Goal: Task Accomplishment & Management: Manage account settings

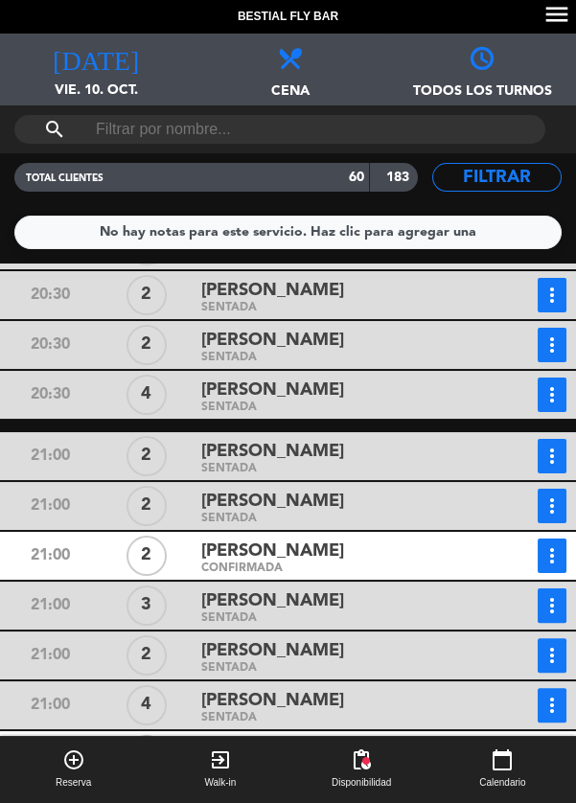
scroll to position [987, 0]
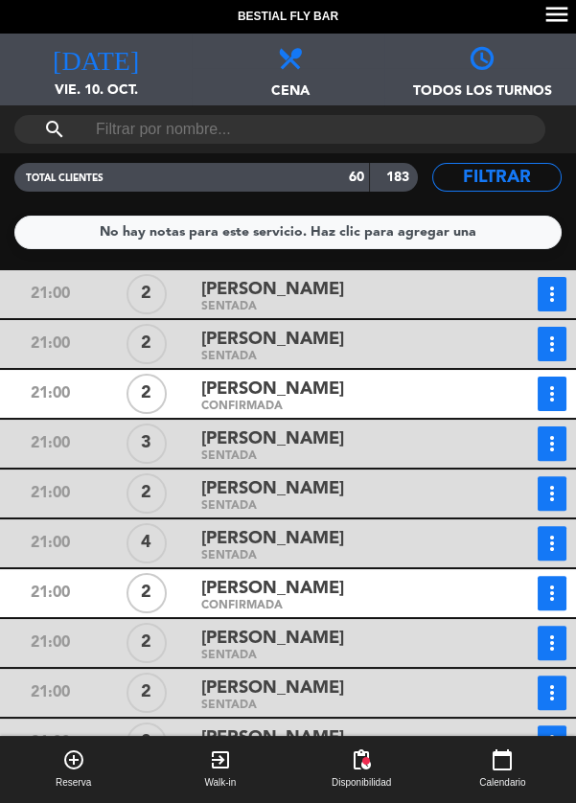
click at [546, 395] on icon "more_vert" at bounding box center [552, 394] width 23 height 23
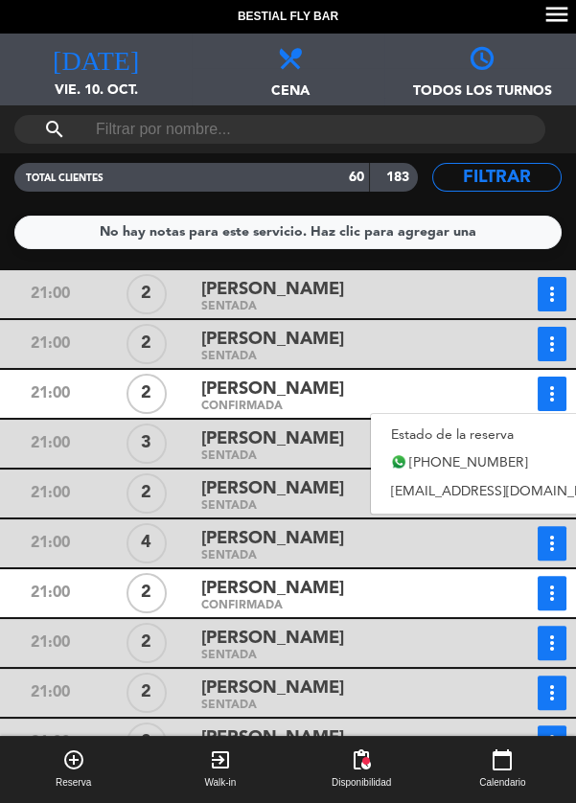
click at [487, 428] on link "Estado de la reserva" at bounding box center [505, 435] width 268 height 29
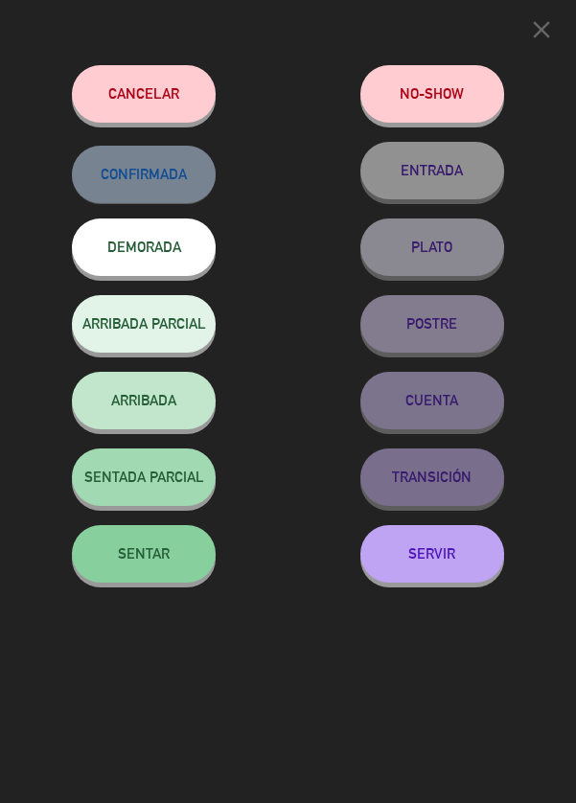
click at [173, 550] on button "SENTAR" at bounding box center [144, 554] width 144 height 58
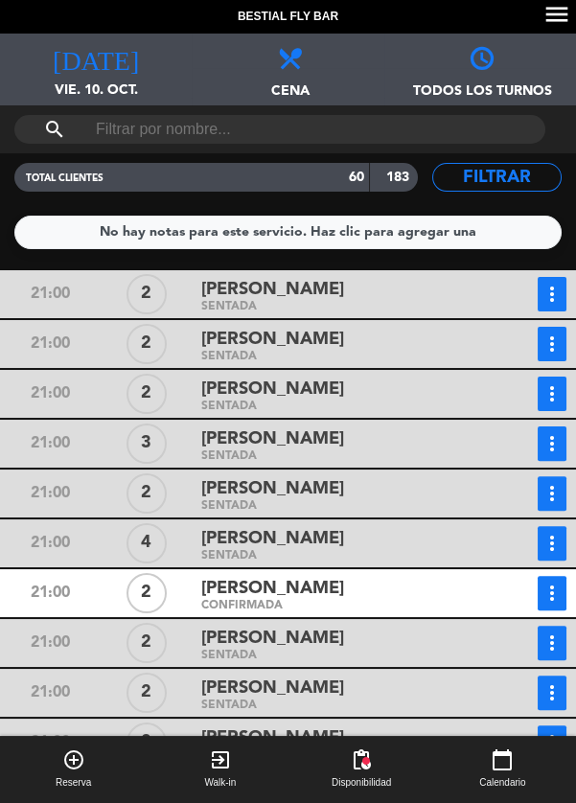
click at [554, 592] on icon "more_vert" at bounding box center [552, 593] width 23 height 23
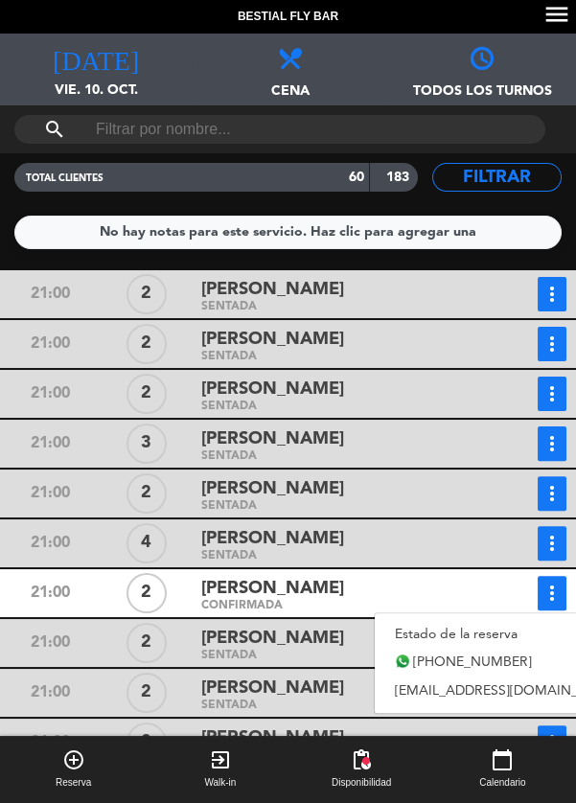
click at [510, 636] on link "Estado de la reserva" at bounding box center [509, 634] width 268 height 29
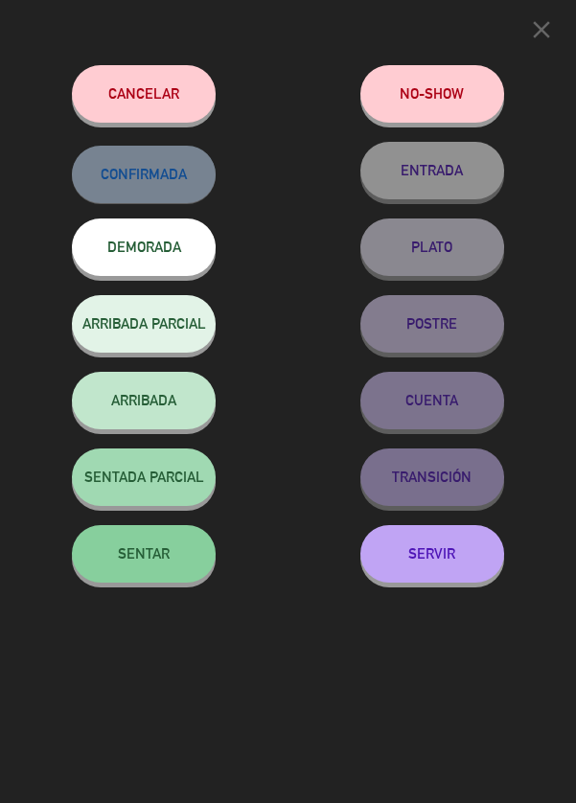
click at [166, 559] on span "SENTAR" at bounding box center [144, 554] width 52 height 16
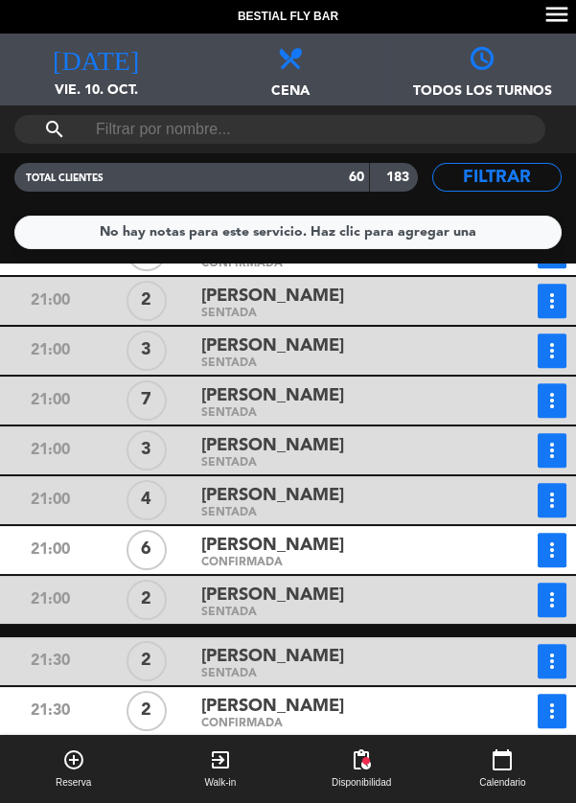
scroll to position [1834, 0]
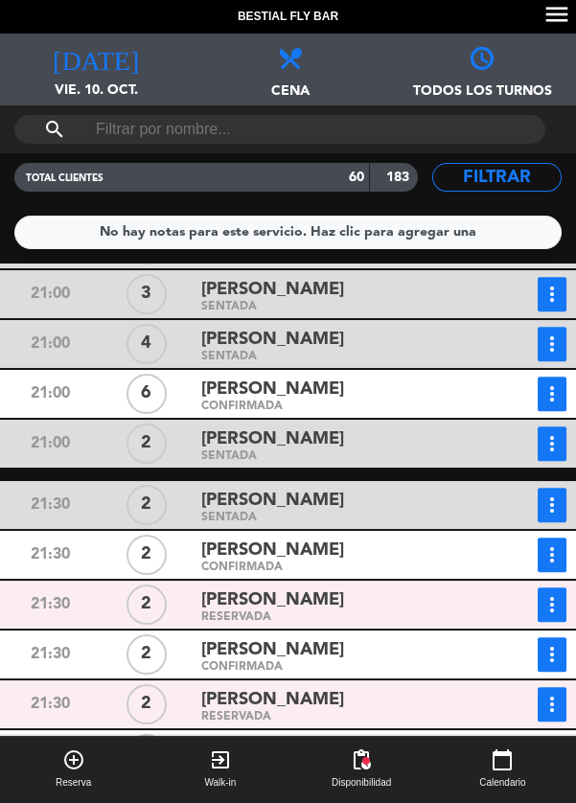
click at [547, 390] on icon "more_vert" at bounding box center [552, 394] width 23 height 23
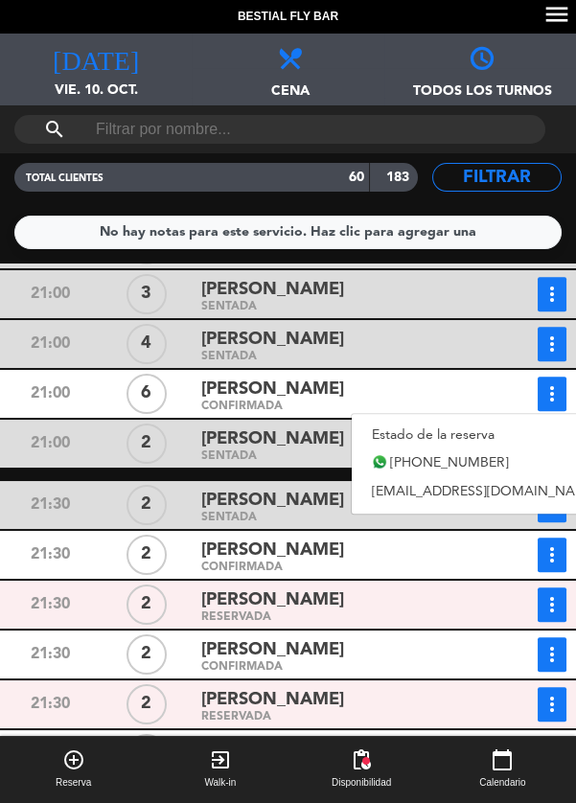
click at [500, 431] on link "Estado de la reserva" at bounding box center [486, 435] width 268 height 29
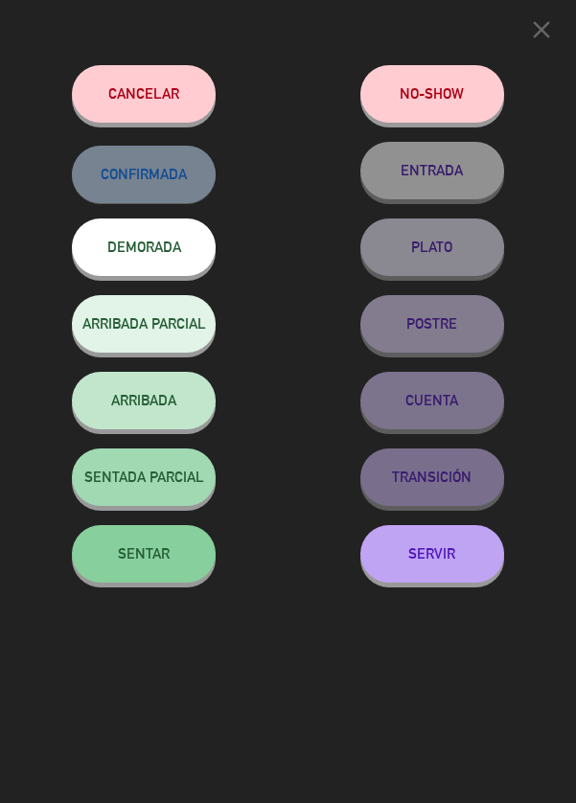
click at [159, 543] on button "SENTAR" at bounding box center [144, 554] width 144 height 58
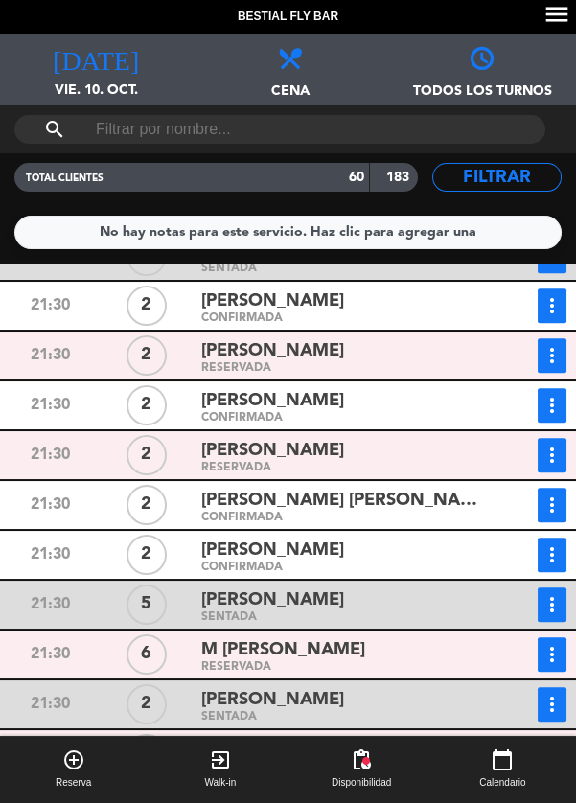
scroll to position [2166, 0]
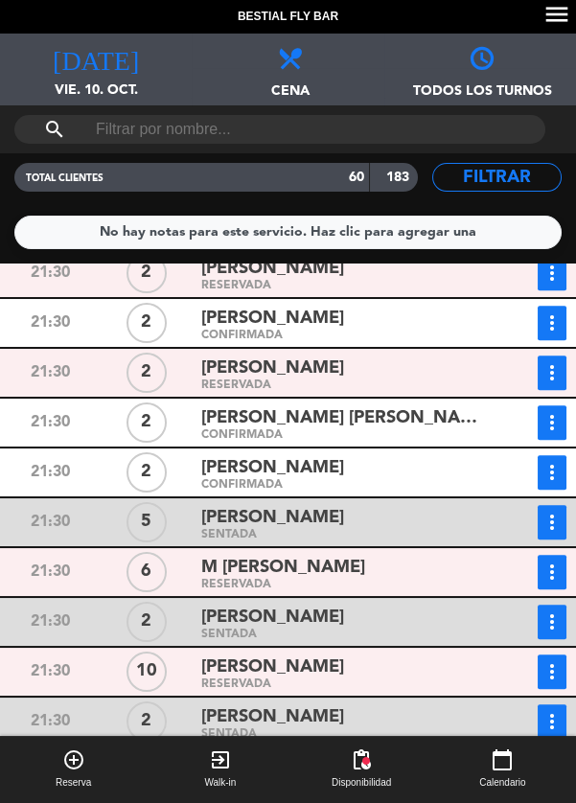
click at [551, 467] on icon "more_vert" at bounding box center [552, 472] width 23 height 23
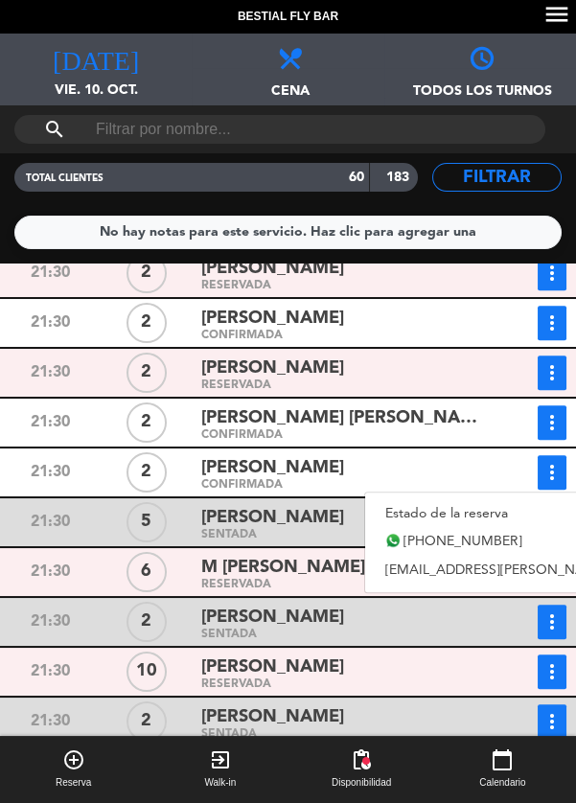
click at [505, 510] on link "Estado de la reserva" at bounding box center [553, 514] width 376 height 29
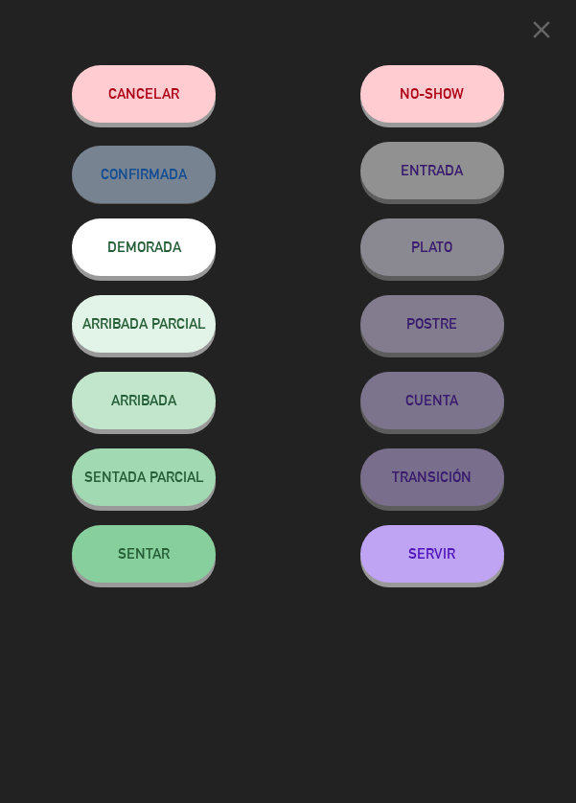
click at [151, 559] on span "SENTAR" at bounding box center [144, 554] width 52 height 16
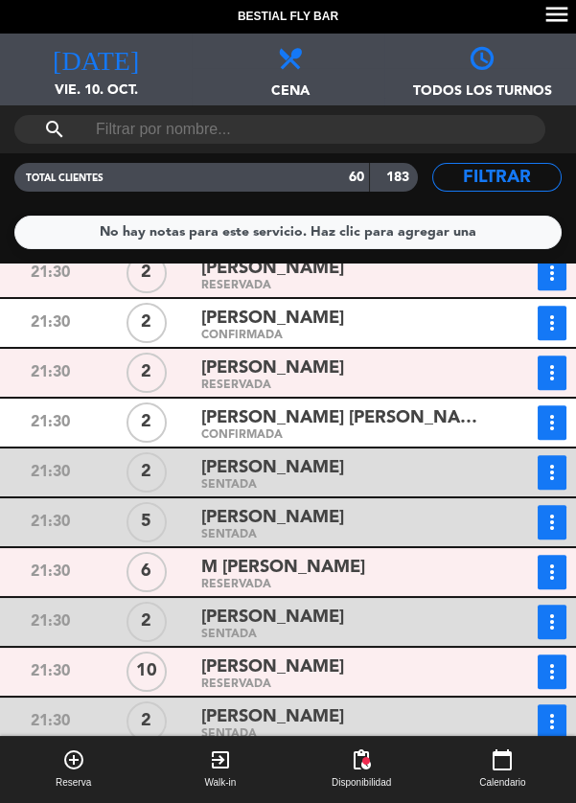
scroll to position [2252, 0]
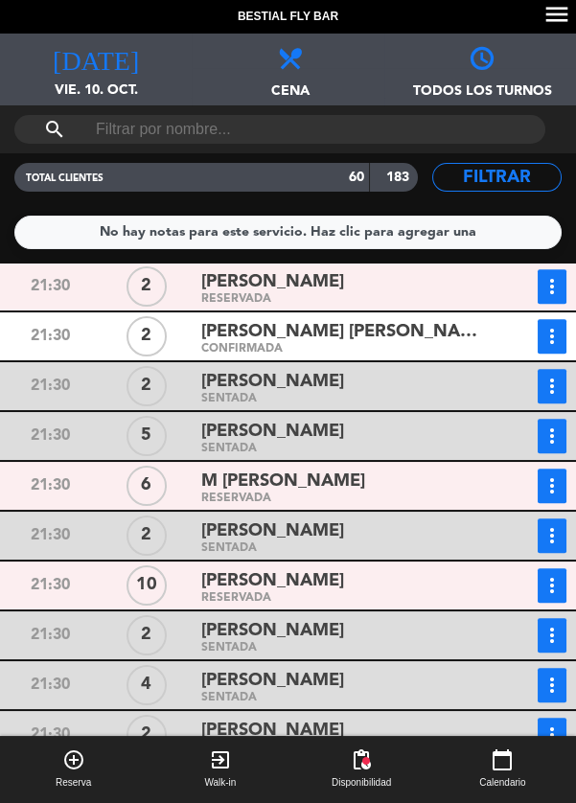
click at [552, 584] on icon "more_vert" at bounding box center [552, 585] width 23 height 23
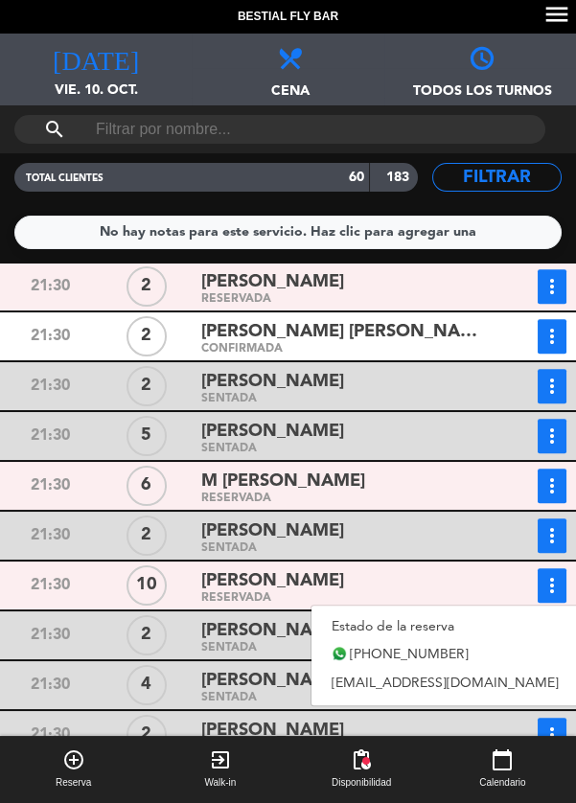
click at [473, 622] on link "Estado de la reserva" at bounding box center [446, 627] width 268 height 29
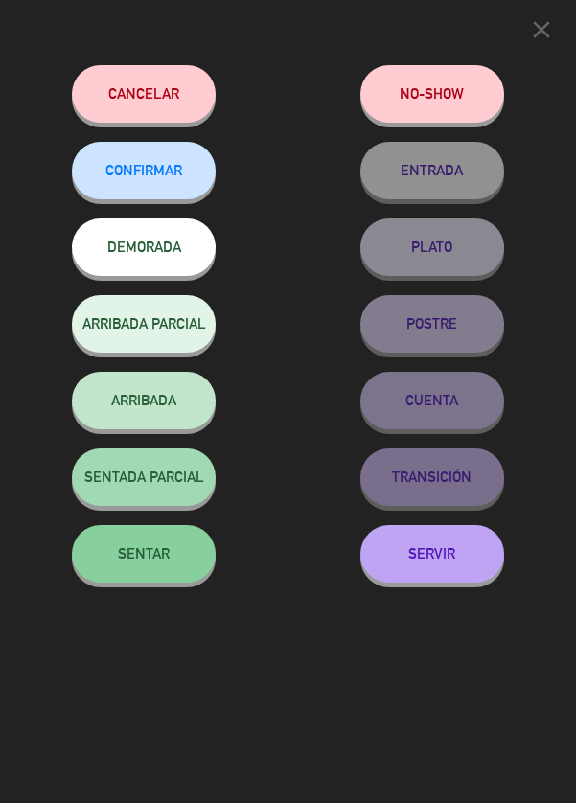
click at [136, 554] on span "SENTAR" at bounding box center [144, 554] width 52 height 16
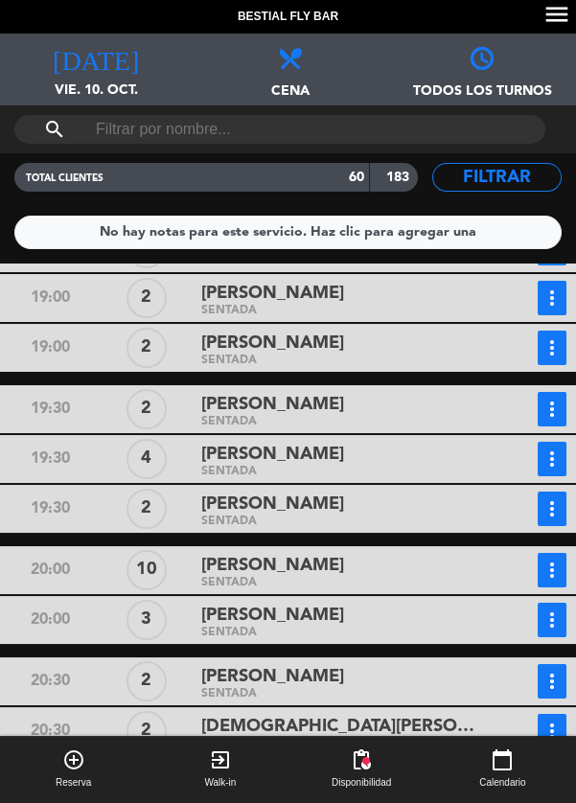
scroll to position [0, 0]
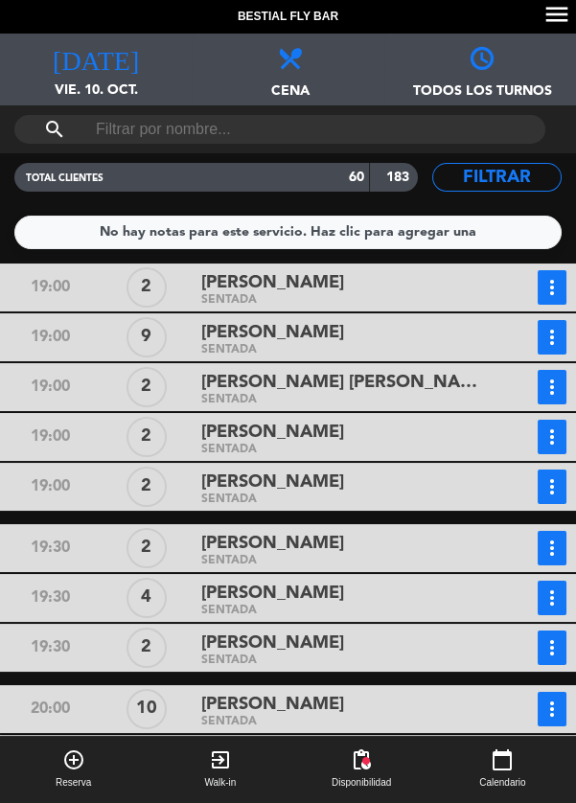
click at [399, 285] on div "[PERSON_NAME]" at bounding box center [339, 283] width 276 height 26
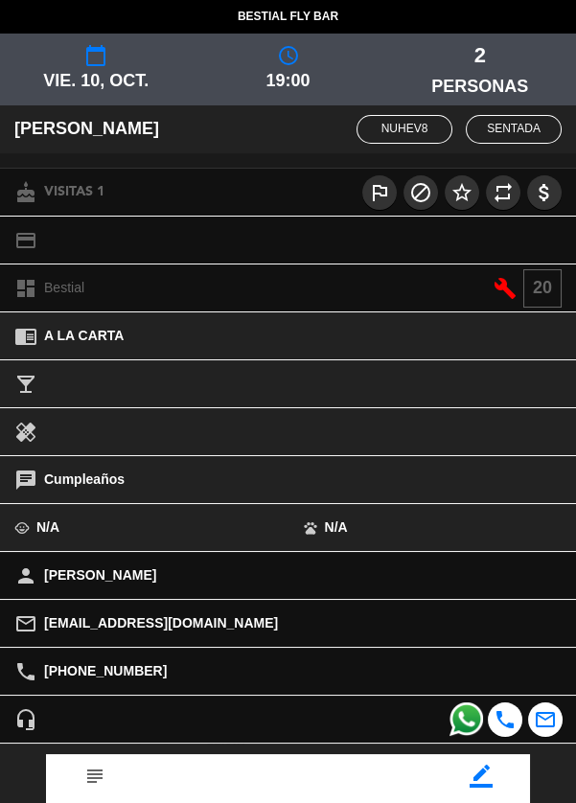
scroll to position [127, 0]
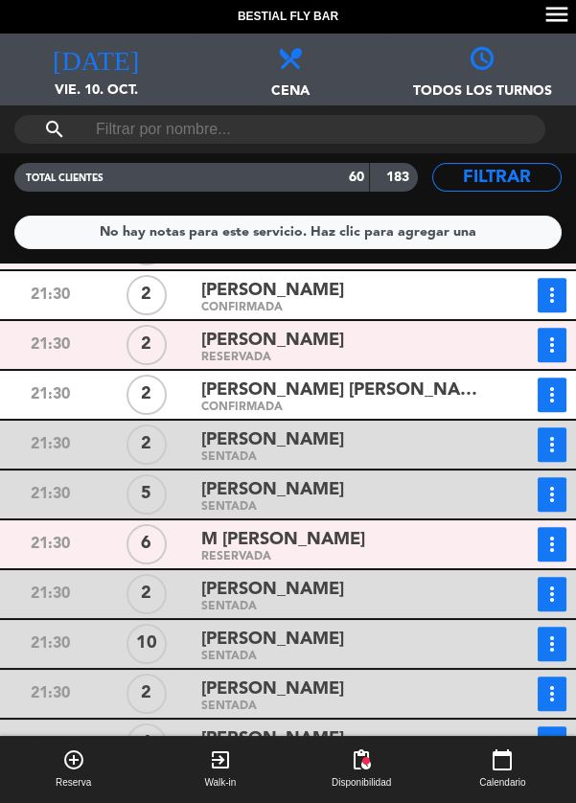
scroll to position [2036, 0]
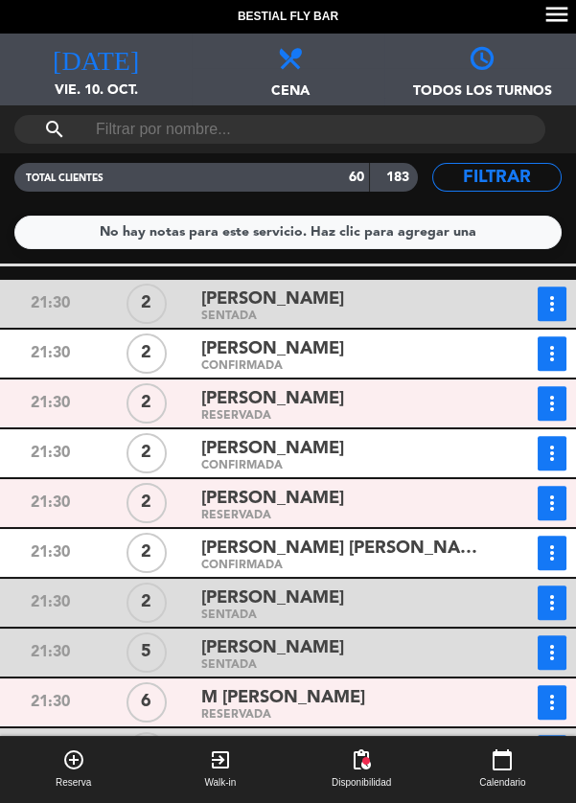
click at [562, 542] on icon "more_vert" at bounding box center [552, 553] width 23 height 23
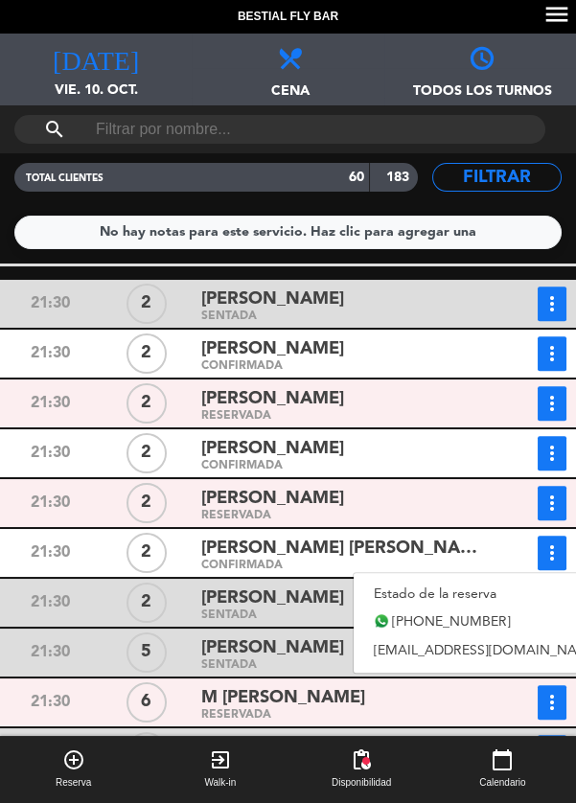
click at [514, 583] on link "Estado de la reserva" at bounding box center [488, 594] width 268 height 29
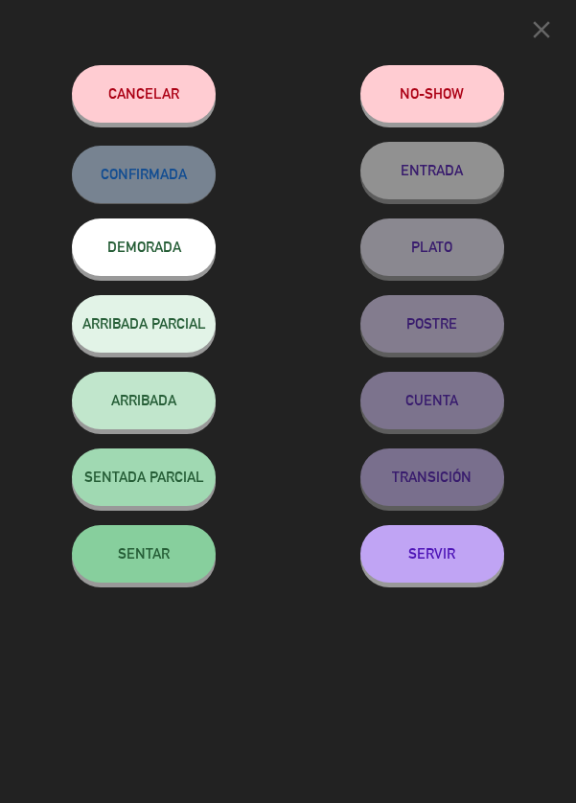
click at [123, 545] on button "SENTAR" at bounding box center [144, 554] width 144 height 58
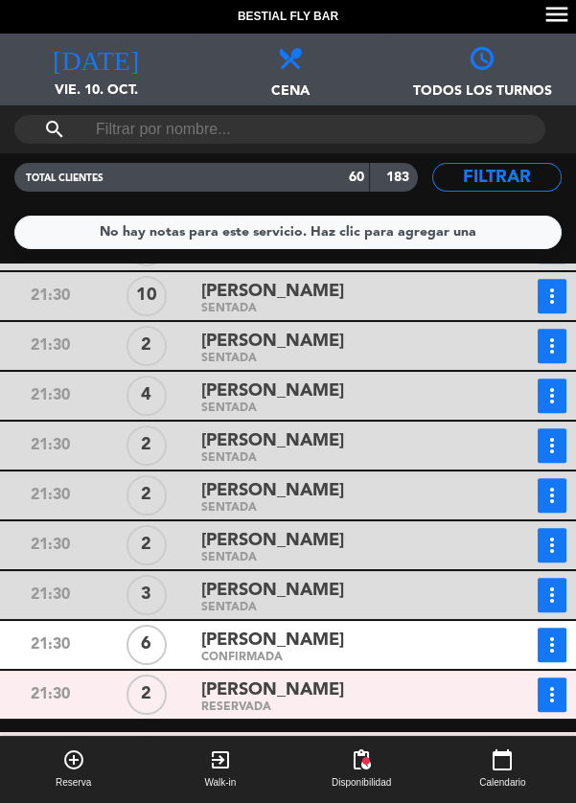
scroll to position [2538, 0]
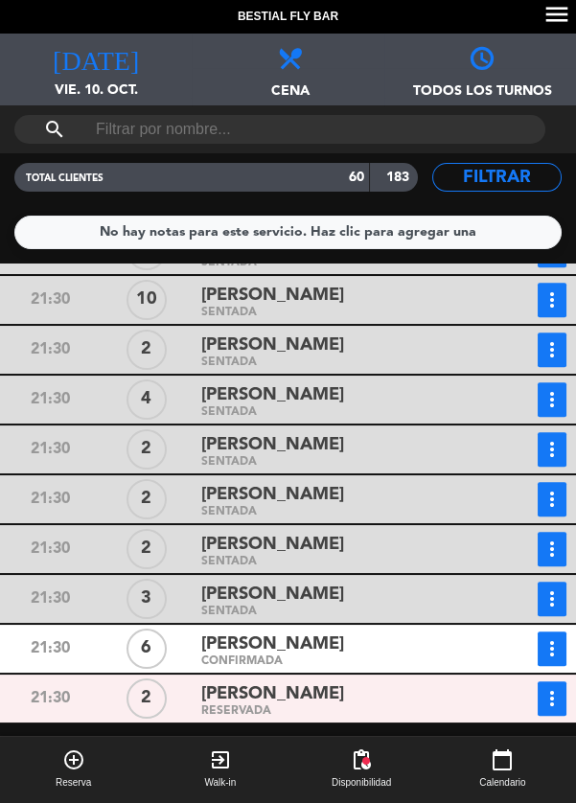
click at [552, 688] on icon "more_vert" at bounding box center [552, 698] width 23 height 23
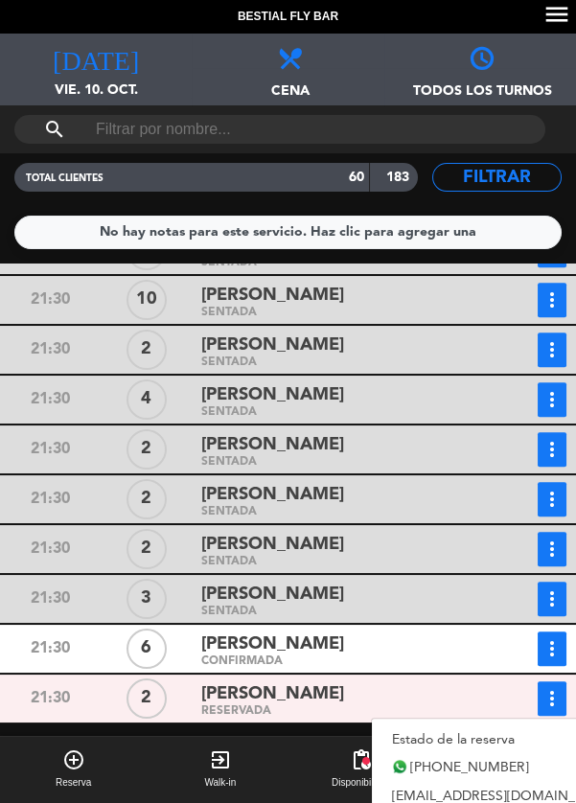
click at [518, 726] on link "Estado de la reserva" at bounding box center [506, 740] width 268 height 29
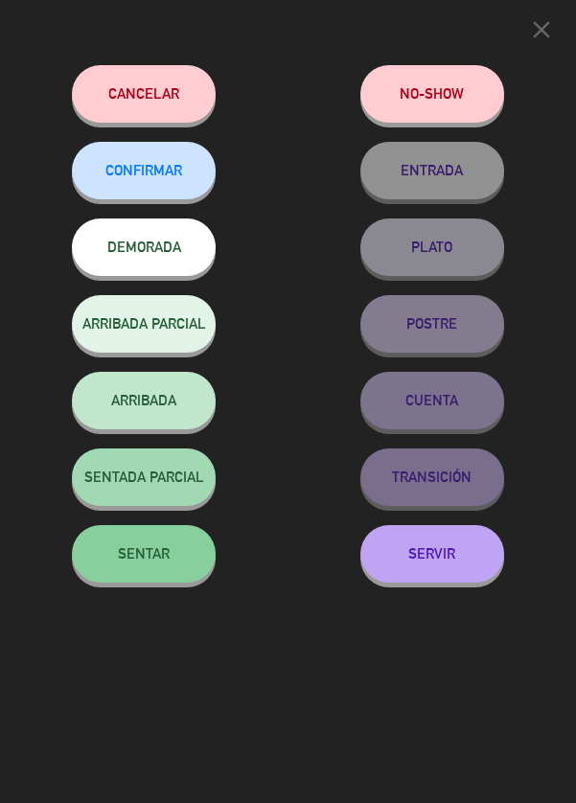
click at [120, 552] on span "SENTAR" at bounding box center [144, 554] width 52 height 16
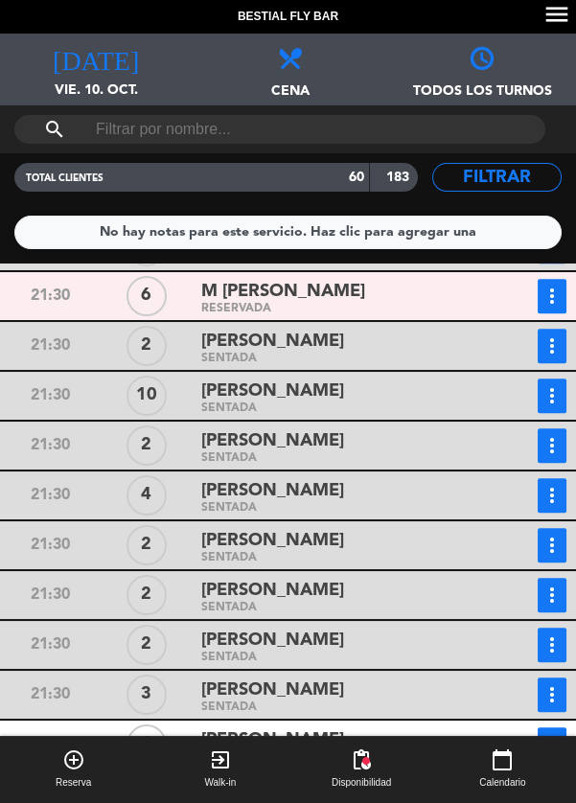
scroll to position [2317, 0]
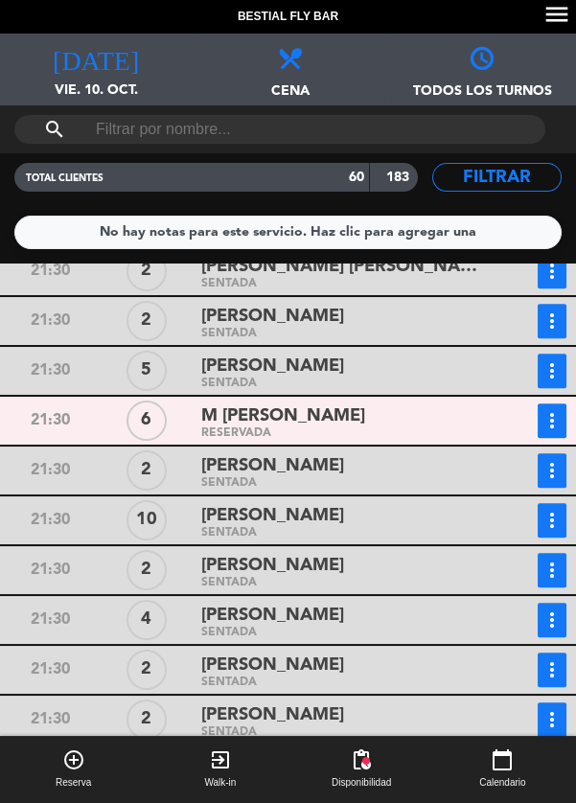
click at [544, 412] on icon "more_vert" at bounding box center [552, 420] width 23 height 23
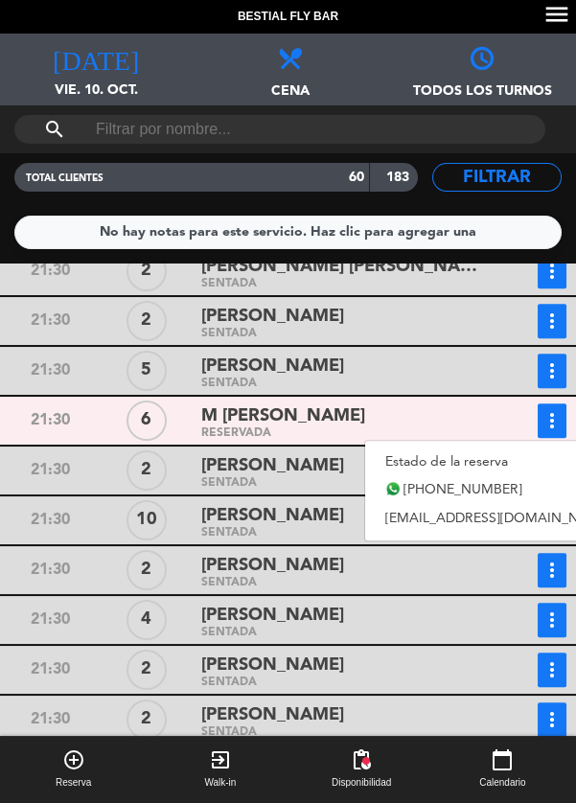
click at [492, 450] on link "Estado de la reserva" at bounding box center [499, 462] width 268 height 29
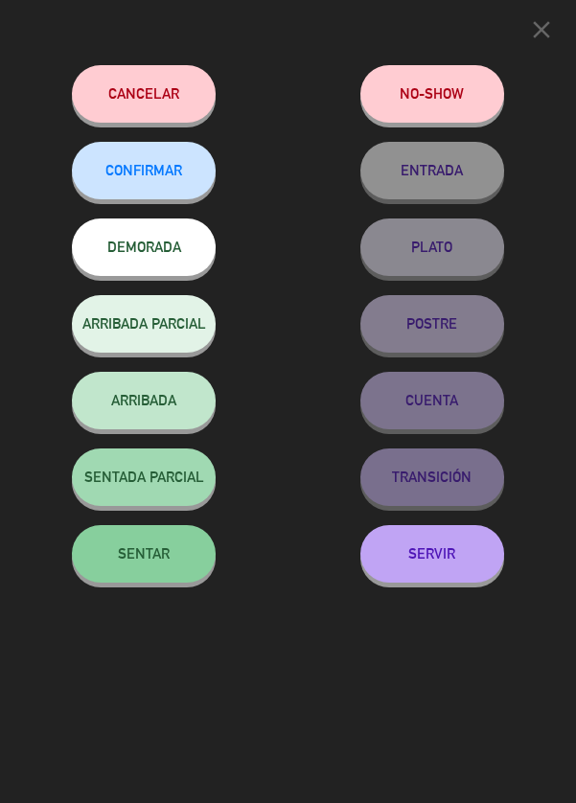
click at [128, 541] on button "SENTAR" at bounding box center [144, 554] width 144 height 58
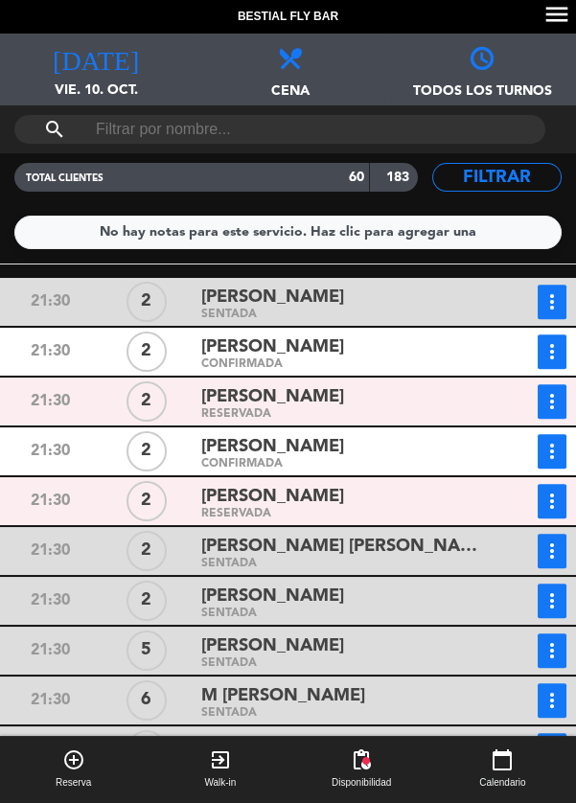
scroll to position [1941, 0]
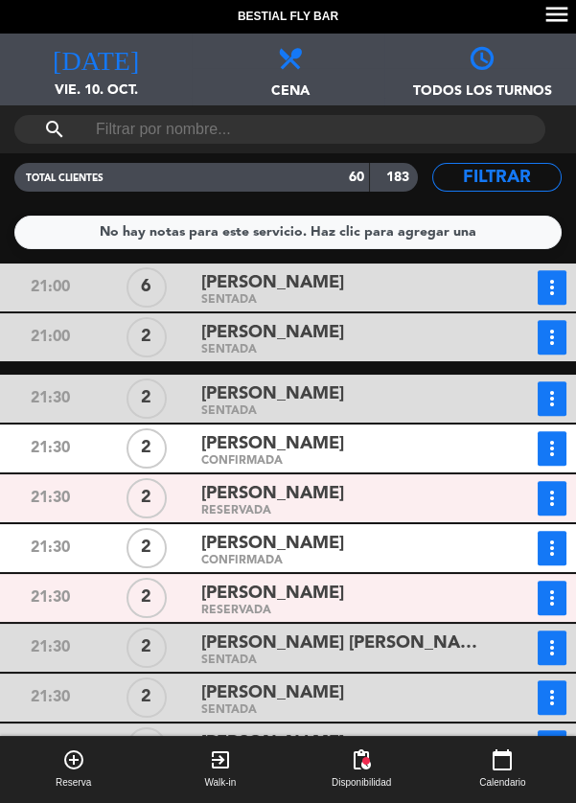
click at [552, 589] on icon "more_vert" at bounding box center [552, 598] width 23 height 23
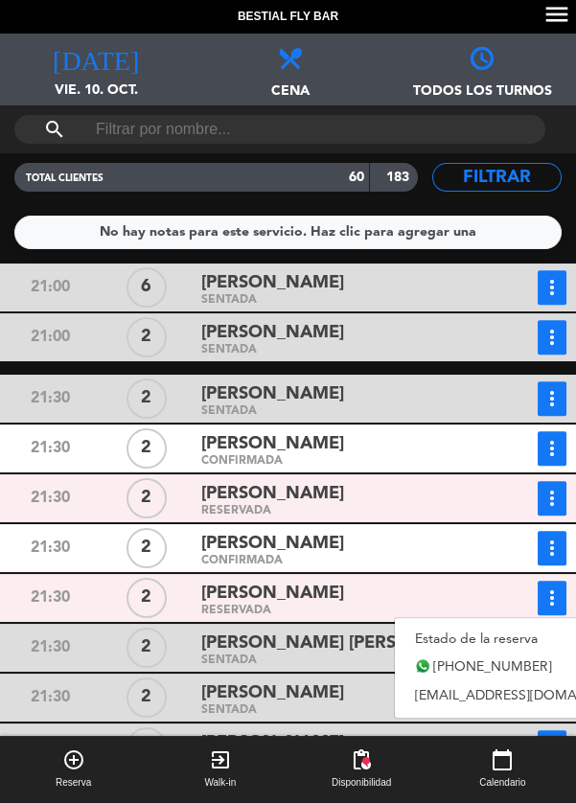
click at [523, 625] on link "Estado de la reserva" at bounding box center [529, 639] width 268 height 29
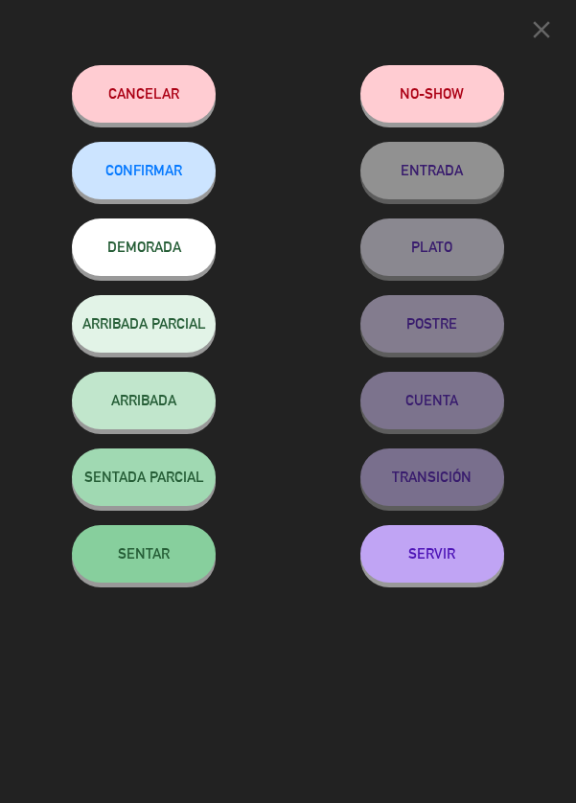
click at [131, 557] on span "SENTAR" at bounding box center [144, 554] width 52 height 16
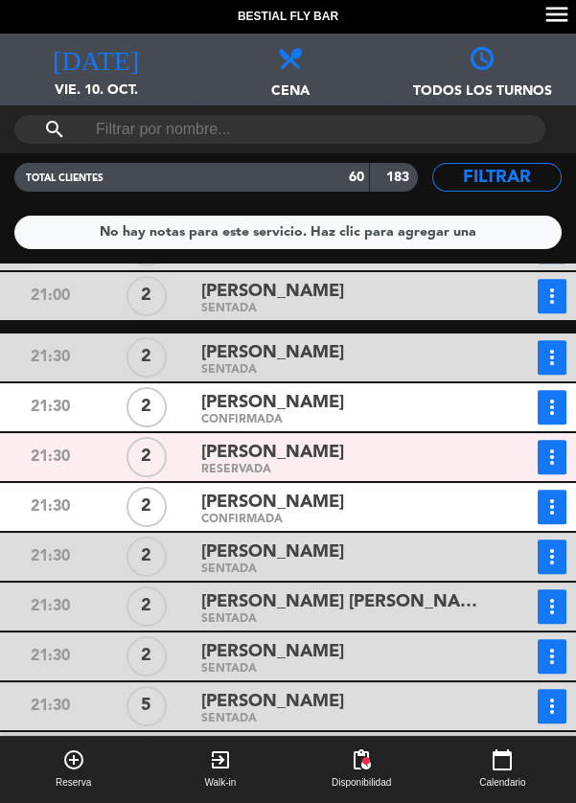
scroll to position [2542, 0]
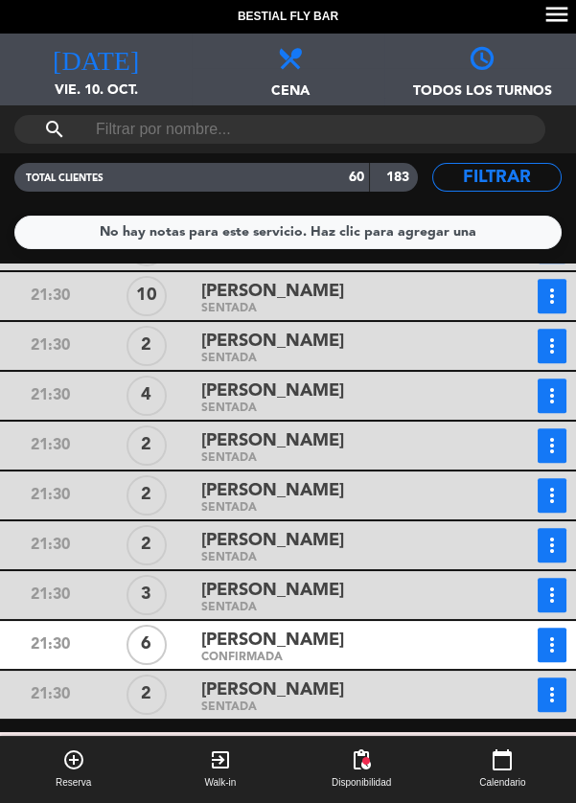
click at [547, 634] on icon "more_vert" at bounding box center [552, 645] width 23 height 23
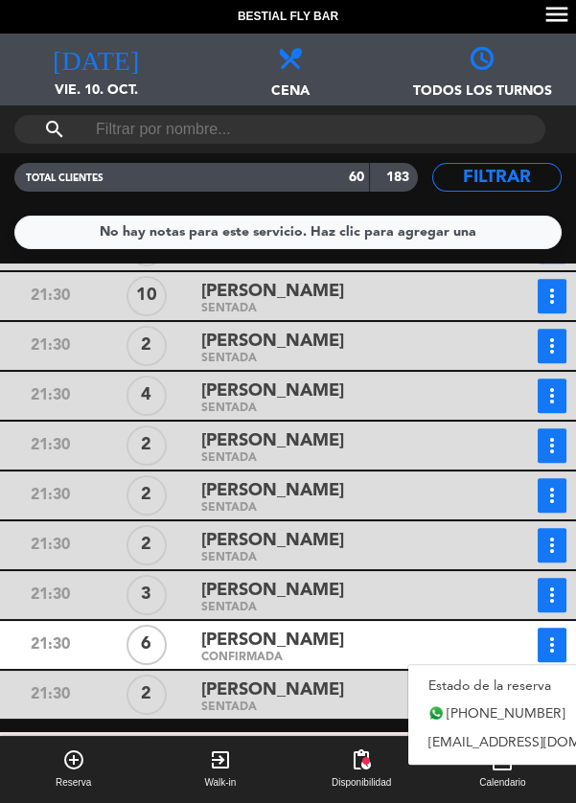
click at [500, 672] on link "Estado de la reserva" at bounding box center [542, 686] width 268 height 29
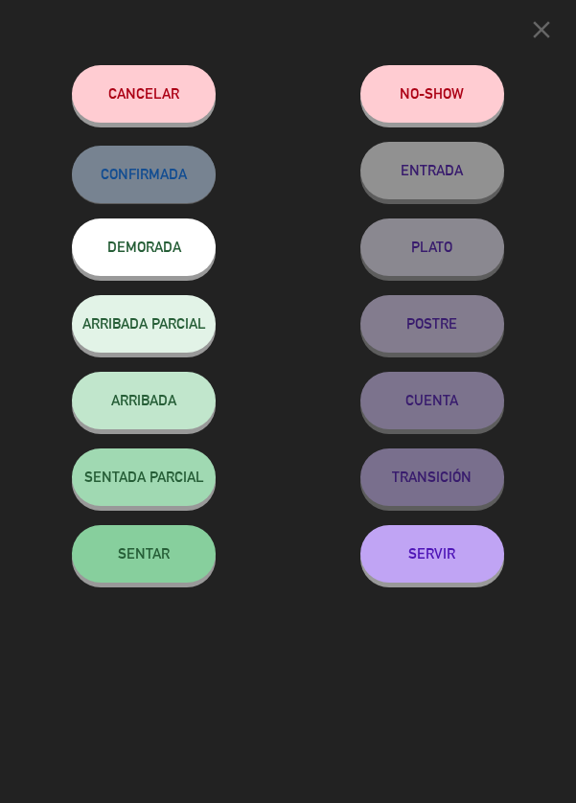
click at [118, 539] on button "SENTAR" at bounding box center [144, 554] width 144 height 58
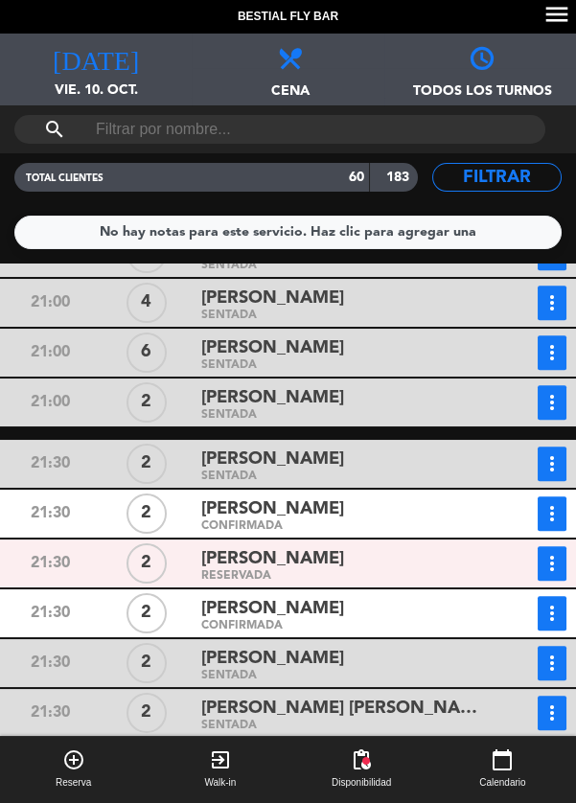
scroll to position [1803, 0]
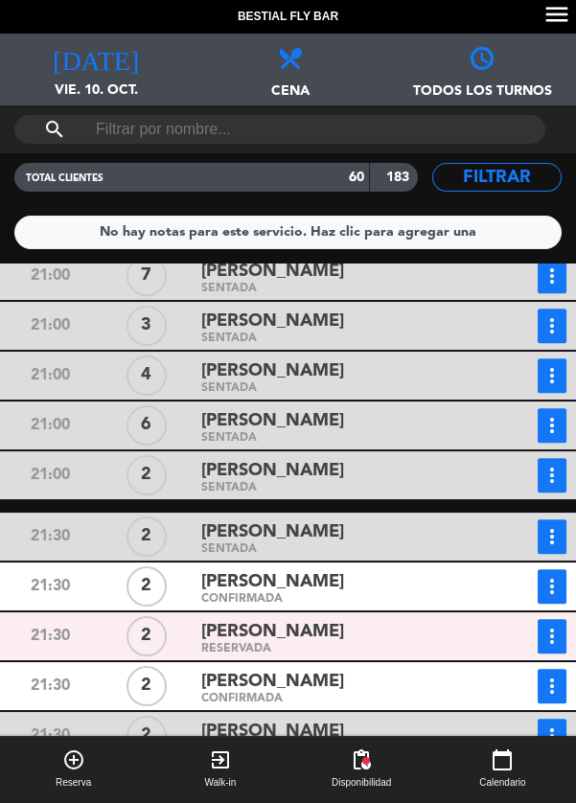
click at [541, 590] on icon "more_vert" at bounding box center [552, 586] width 23 height 23
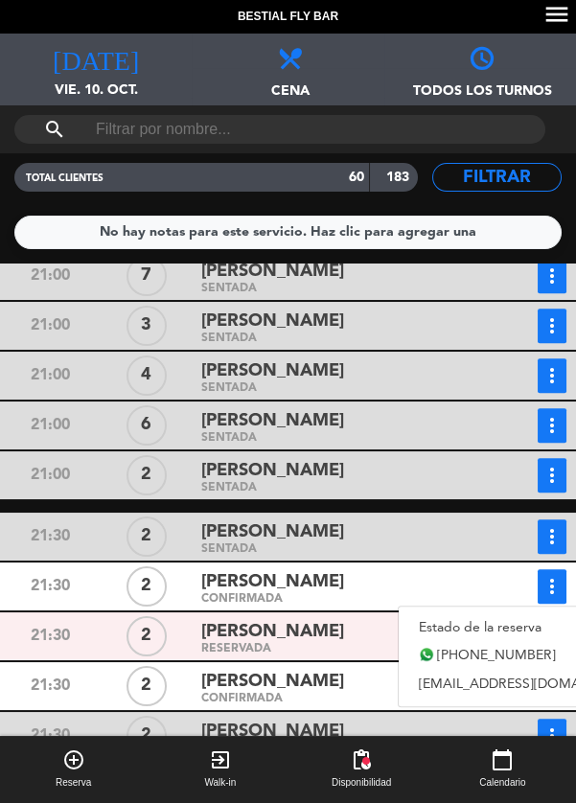
click at [500, 616] on link "Estado de la reserva" at bounding box center [533, 628] width 268 height 29
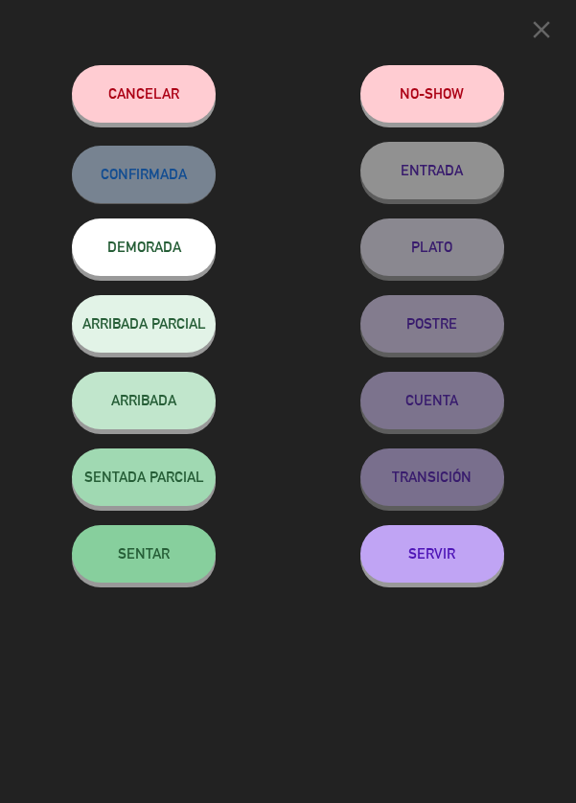
click at [179, 557] on button "SENTAR" at bounding box center [144, 554] width 144 height 58
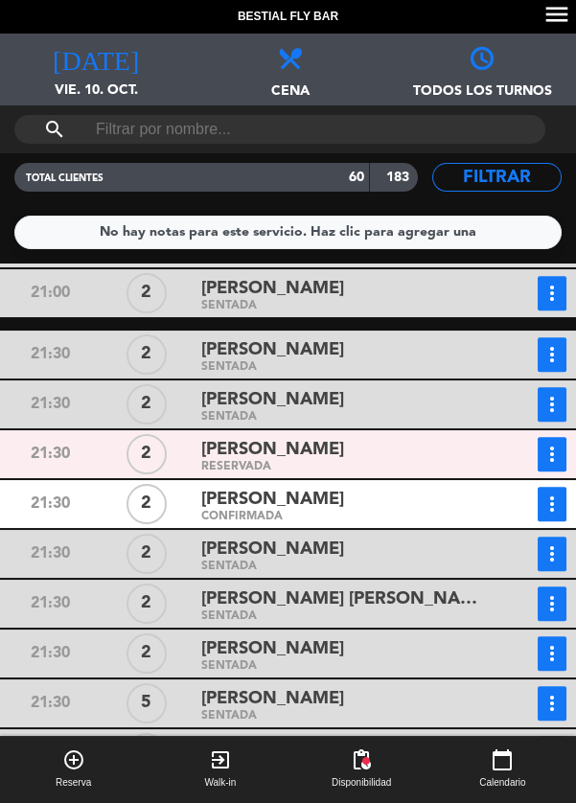
scroll to position [2542, 0]
